Goal: Task Accomplishment & Management: Manage account settings

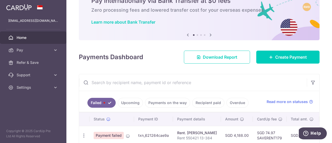
scroll to position [52, 0]
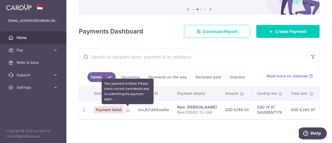
click at [127, 108] on icon at bounding box center [128, 110] width 4 height 4
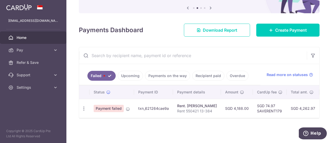
scroll to position [54, 0]
click at [83, 106] on icon "button" at bounding box center [83, 108] width 5 height 5
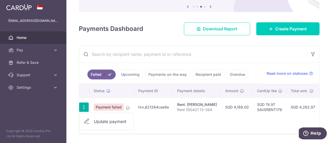
click at [99, 119] on span "Update payment" at bounding box center [111, 121] width 35 height 6
radio input "true"
type input "4,188.00"
type input "Rent 550421 13-384"
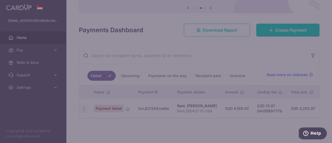
type input "SAVERENT179"
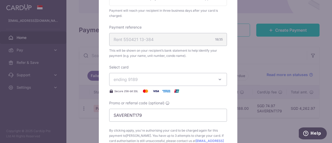
scroll to position [155, 0]
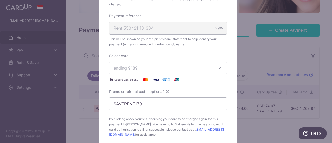
click at [218, 69] on icon "button" at bounding box center [219, 67] width 5 height 5
click at [213, 52] on div "Enter payment amount 4,188.00 4188.00 SGD To change the payment amount, please …" at bounding box center [168, 20] width 118 height 234
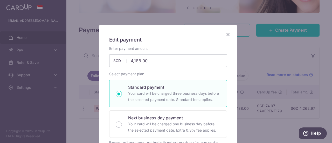
scroll to position [0, 0]
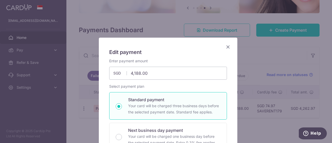
click at [226, 47] on icon "Close" at bounding box center [228, 47] width 6 height 6
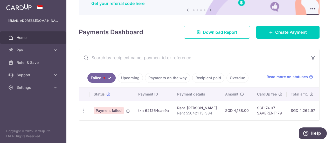
scroll to position [52, 0]
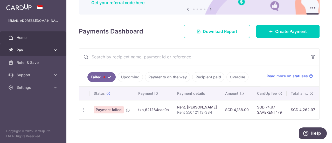
click at [55, 49] on icon at bounding box center [55, 49] width 5 height 5
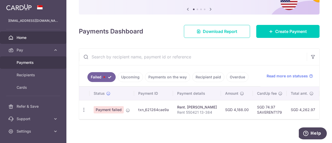
click at [44, 61] on span "Payments" at bounding box center [34, 62] width 34 height 5
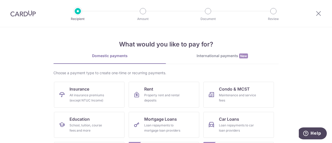
click at [19, 16] on img at bounding box center [22, 13] width 25 height 6
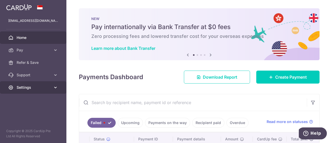
click at [55, 88] on icon at bounding box center [55, 87] width 5 height 5
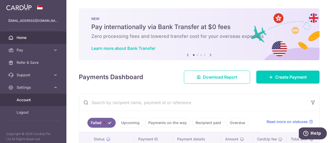
click at [30, 102] on span "Account" at bounding box center [34, 99] width 34 height 5
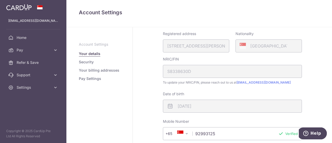
scroll to position [86, 0]
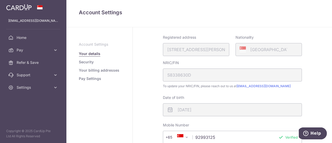
click at [84, 62] on link "Security" at bounding box center [86, 61] width 15 height 5
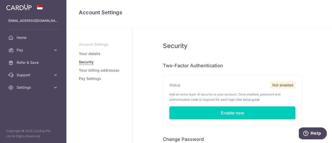
click at [90, 80] on link "Pay Settings" at bounding box center [90, 78] width 22 height 5
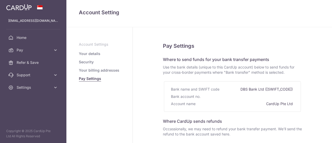
select select
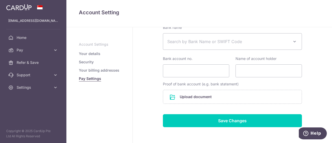
scroll to position [140, 0]
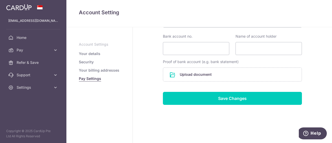
click at [97, 54] on link "Your details" at bounding box center [90, 53] width 22 height 5
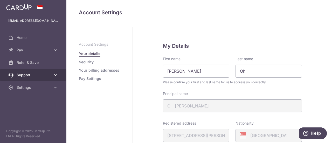
click at [29, 74] on span "Support" at bounding box center [34, 74] width 34 height 5
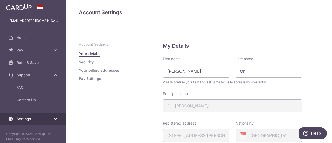
click at [53, 116] on icon at bounding box center [55, 118] width 5 height 5
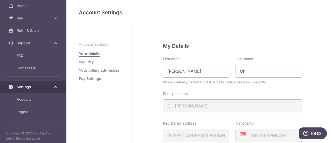
scroll to position [34, 0]
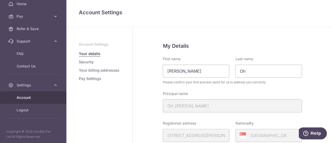
click at [46, 95] on span "Account" at bounding box center [34, 97] width 34 height 5
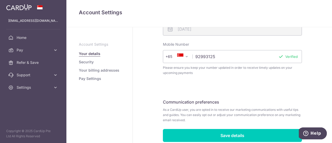
scroll to position [189, 0]
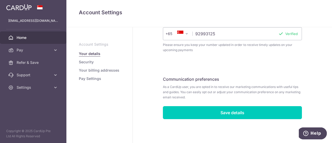
click at [18, 34] on link "Home" at bounding box center [33, 37] width 66 height 12
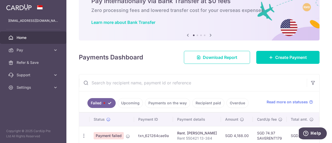
scroll to position [54, 0]
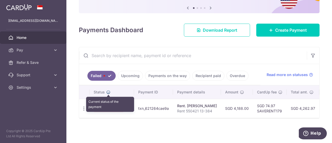
click at [109, 90] on icon at bounding box center [108, 92] width 4 height 4
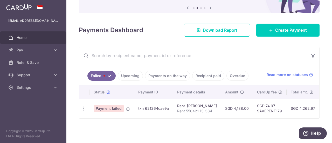
click at [127, 75] on link "Upcoming" at bounding box center [130, 76] width 25 height 10
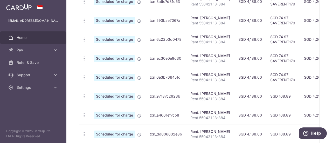
scroll to position [128, 0]
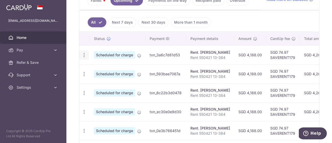
click at [84, 54] on icon "button" at bounding box center [83, 54] width 5 height 5
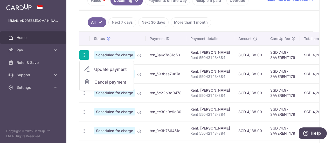
click at [94, 79] on span "Cancel payment" at bounding box center [111, 82] width 35 height 6
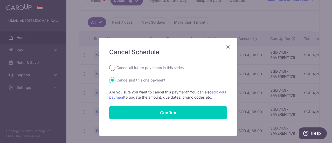
click at [110, 67] on input "Cancel all future payments in this series" at bounding box center [112, 68] width 6 height 6
radio input "true"
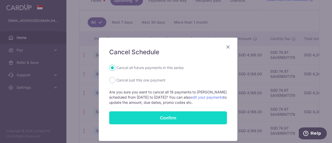
click at [179, 117] on input "Confirm" at bounding box center [168, 117] width 118 height 13
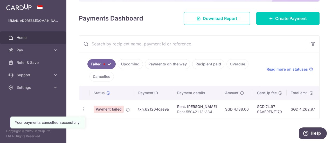
scroll to position [67, 0]
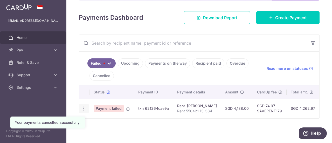
click at [84, 106] on icon "button" at bounding box center [83, 108] width 5 height 5
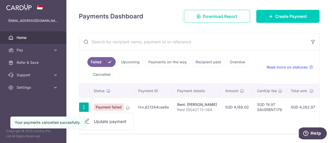
scroll to position [84, 0]
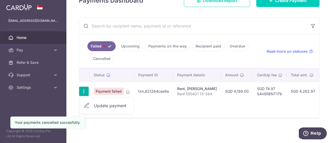
click at [114, 103] on span "Update payment" at bounding box center [111, 105] width 35 height 6
radio input "true"
type input "4,188.00"
type input "Rent 550421 13-384"
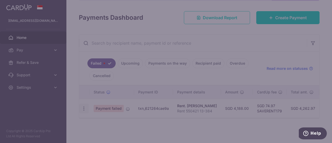
scroll to position [67, 0]
type input "SAVERENT179"
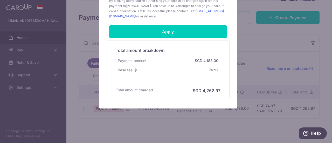
scroll to position [198, 0]
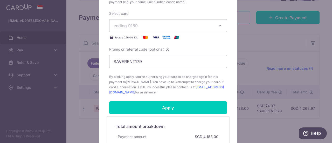
click at [218, 26] on icon "button" at bounding box center [219, 25] width 5 height 5
click at [151, 51] on span "**** 9189" at bounding box center [167, 50] width 109 height 6
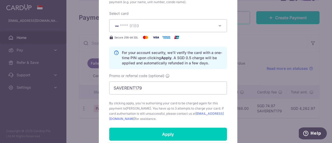
click at [136, 26] on span "**** 9189" at bounding box center [129, 25] width 19 height 5
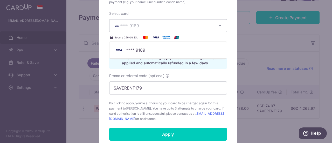
click at [218, 76] on div "Promo or referral code (optional) SAVERENT179" at bounding box center [168, 83] width 118 height 21
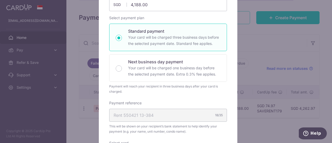
scroll to position [0, 0]
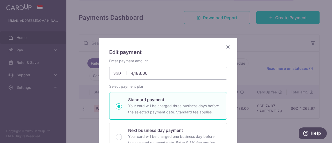
click at [226, 46] on icon "Close" at bounding box center [228, 47] width 6 height 6
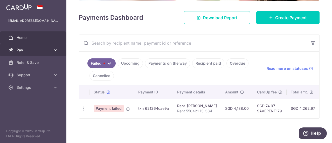
click at [56, 47] on icon at bounding box center [55, 49] width 5 height 5
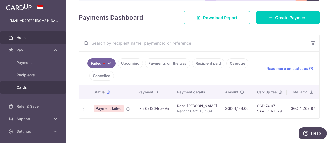
click at [23, 88] on span "Cards" at bounding box center [34, 87] width 34 height 5
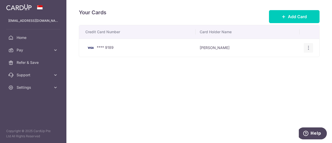
click at [308, 47] on icon "button" at bounding box center [307, 47] width 5 height 5
click at [286, 62] on span "View/Edit" at bounding box center [290, 62] width 35 height 6
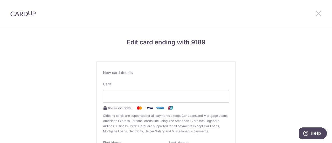
click at [318, 13] on icon at bounding box center [318, 13] width 6 height 6
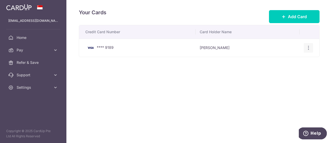
click at [308, 47] on icon "button" at bounding box center [307, 47] width 5 height 5
click at [276, 75] on span "Delete" at bounding box center [290, 74] width 35 height 6
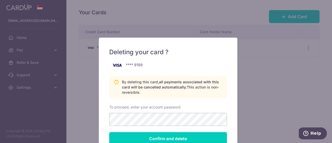
scroll to position [26, 0]
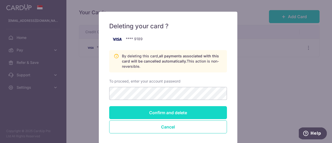
click at [170, 109] on input "Confirm and delete" at bounding box center [168, 112] width 118 height 13
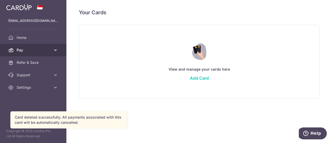
click at [26, 51] on span "Pay" at bounding box center [34, 49] width 34 height 5
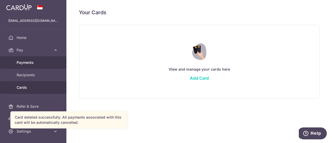
click at [23, 61] on span "Payments" at bounding box center [34, 62] width 34 height 5
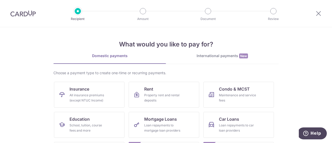
click at [31, 14] on img at bounding box center [22, 13] width 25 height 6
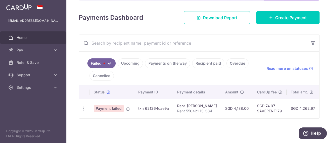
scroll to position [61, 0]
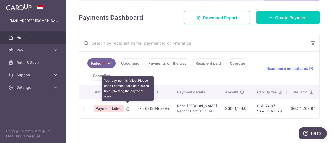
click at [128, 107] on icon at bounding box center [128, 109] width 4 height 4
click at [127, 107] on icon at bounding box center [128, 109] width 4 height 4
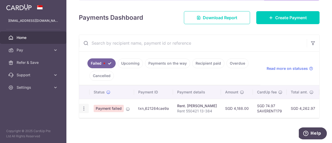
click at [81, 107] on icon "button" at bounding box center [83, 108] width 5 height 5
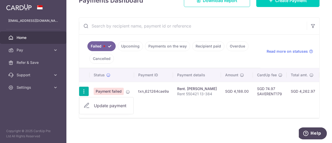
click at [109, 103] on span "Update payment" at bounding box center [111, 105] width 35 height 6
radio input "true"
type input "4,188.00"
type input "Rent 550421 13-384"
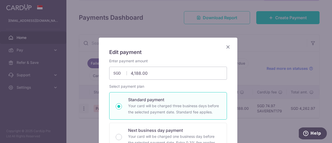
type input "SAVERENT179"
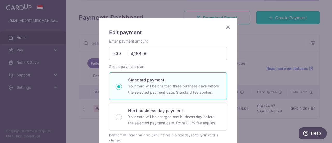
scroll to position [0, 0]
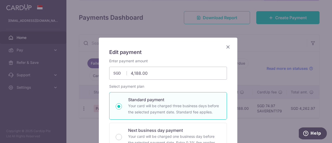
click at [227, 46] on icon "Close" at bounding box center [228, 47] width 6 height 6
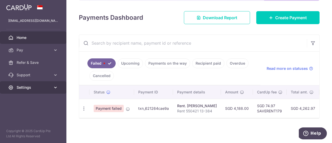
click at [45, 88] on span "Settings" at bounding box center [34, 87] width 34 height 5
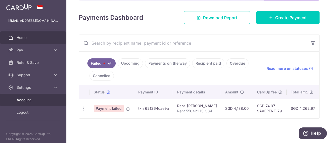
click at [28, 100] on span "Account" at bounding box center [34, 99] width 34 height 5
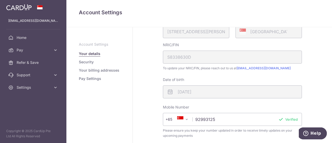
scroll to position [86, 0]
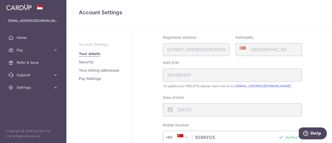
click at [88, 61] on link "Security" at bounding box center [86, 61] width 15 height 5
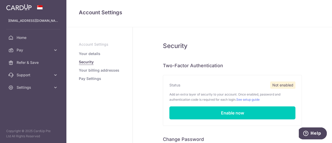
click at [103, 71] on link "Your billing addresses" at bounding box center [99, 70] width 40 height 5
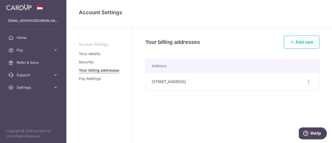
click at [93, 78] on link "Pay Settings" at bounding box center [90, 78] width 22 height 5
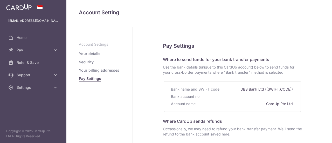
select select
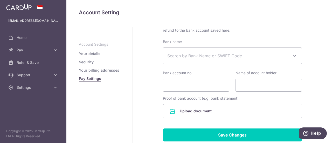
scroll to position [140, 0]
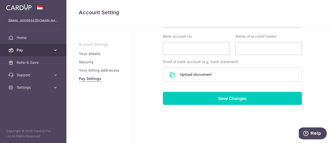
click at [55, 49] on icon at bounding box center [55, 49] width 5 height 5
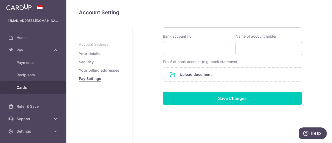
click at [38, 85] on span "Cards" at bounding box center [34, 87] width 34 height 5
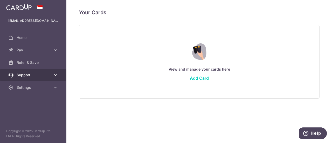
click at [36, 74] on span "Support" at bounding box center [34, 74] width 34 height 5
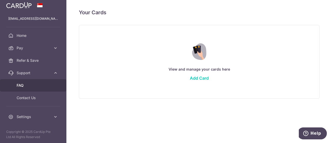
scroll to position [3, 0]
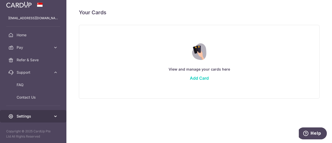
click at [39, 113] on link "Settings" at bounding box center [33, 116] width 66 height 12
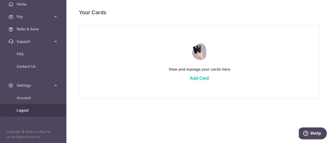
scroll to position [34, 0]
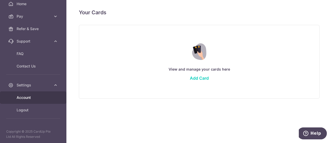
click at [38, 98] on span "Account" at bounding box center [34, 97] width 34 height 5
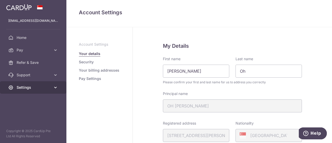
click at [53, 87] on icon at bounding box center [55, 87] width 5 height 5
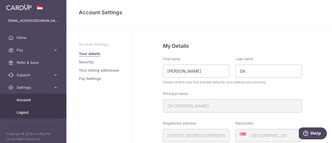
click at [24, 111] on span "Logout" at bounding box center [34, 112] width 34 height 5
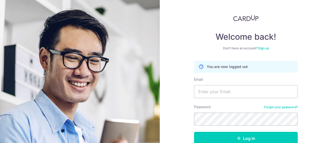
scroll to position [53, 0]
